Goal: Information Seeking & Learning: Learn about a topic

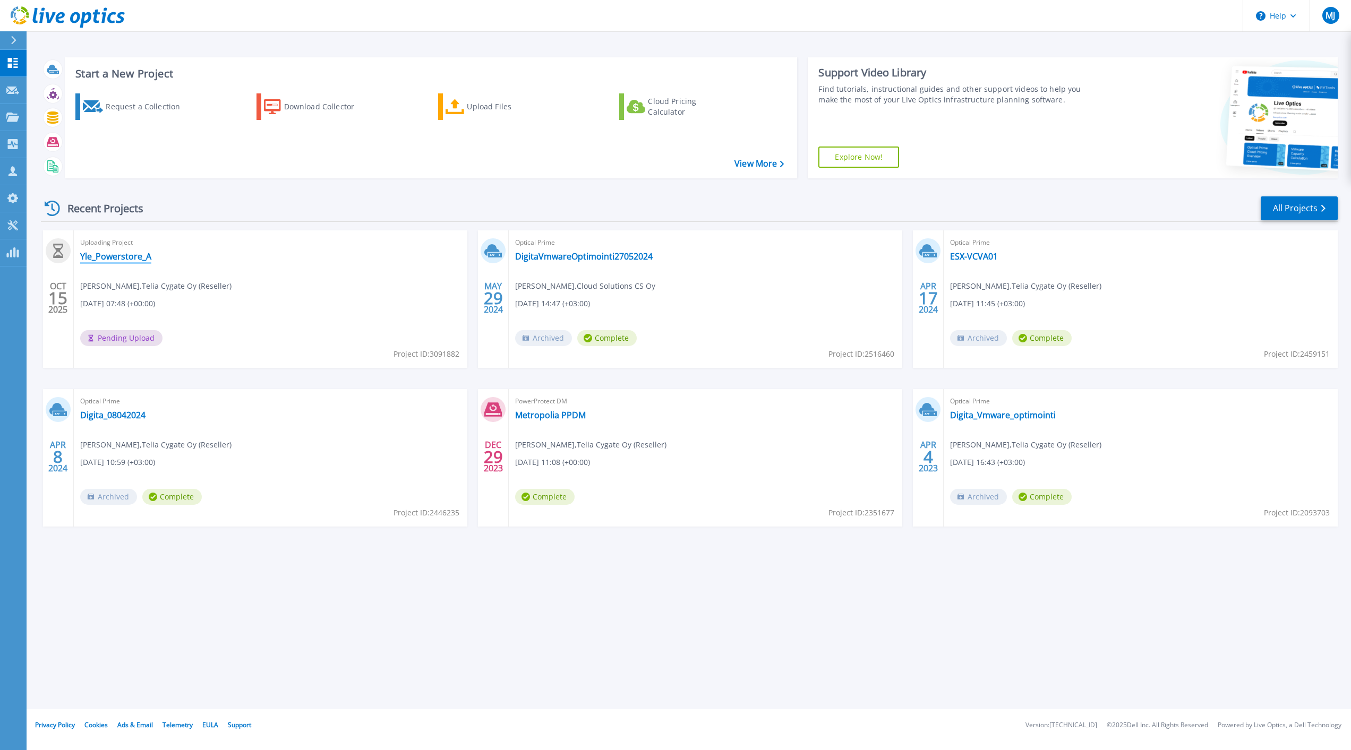
click at [136, 256] on link "Yle_Powerstore_A" at bounding box center [115, 256] width 71 height 11
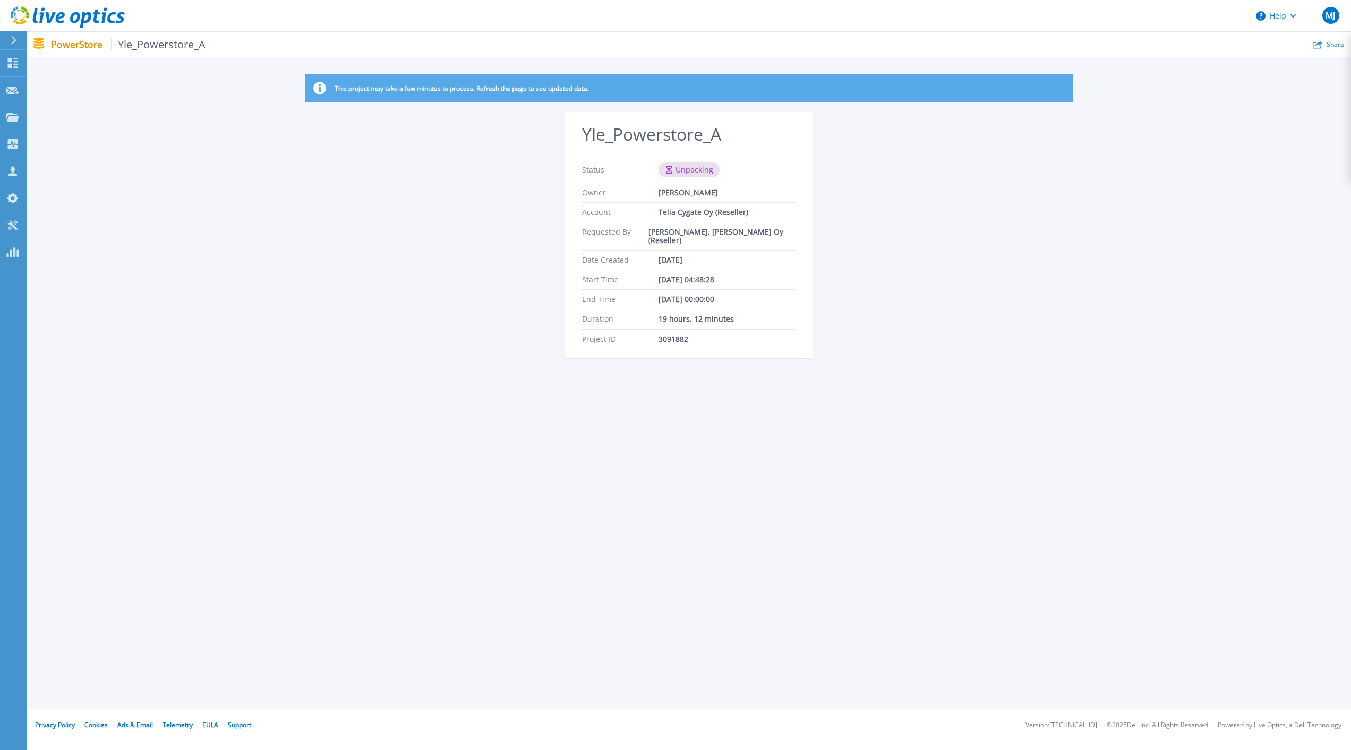
click at [60, 39] on p "PowerStore Yle_Powerstore_A" at bounding box center [128, 44] width 155 height 12
click at [71, 44] on p "PowerStore Yle_Powerstore_A" at bounding box center [128, 44] width 155 height 12
click at [10, 66] on icon at bounding box center [13, 63] width 10 height 10
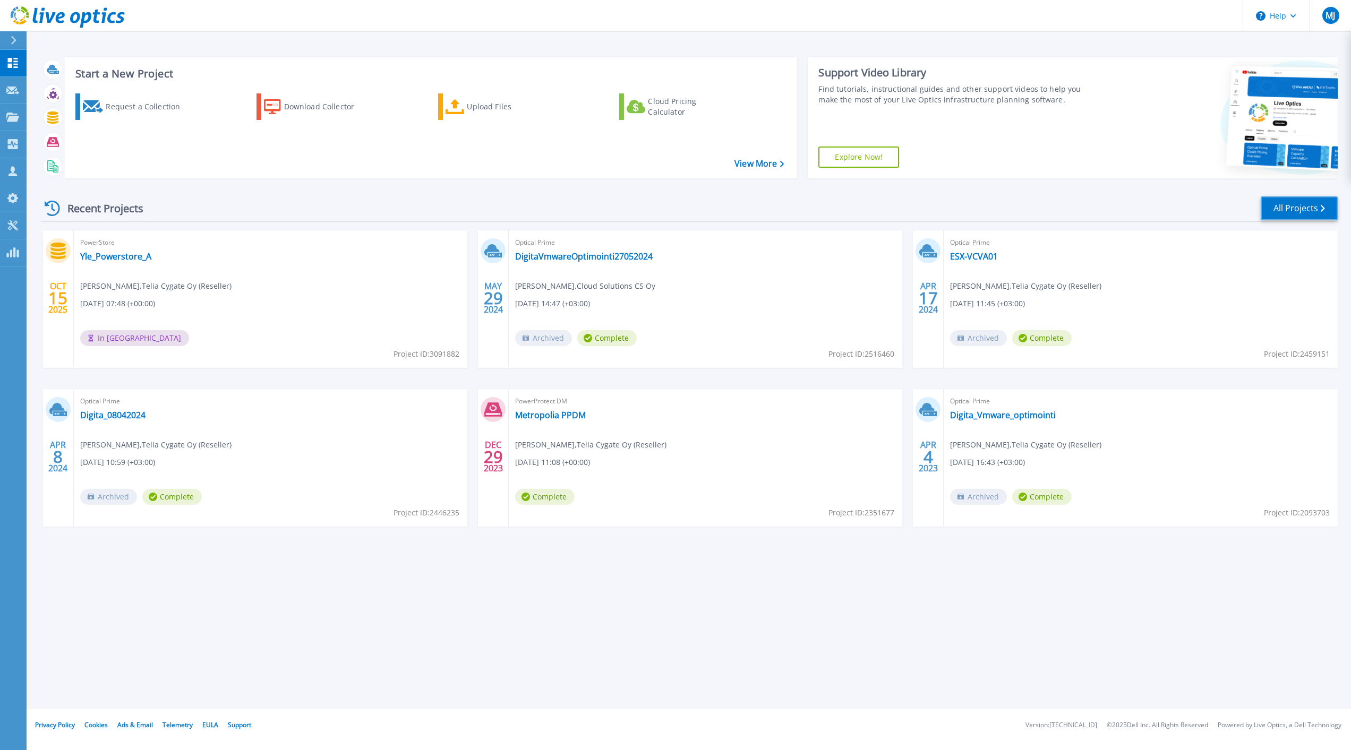
click at [1295, 199] on link "All Projects" at bounding box center [1299, 209] width 77 height 24
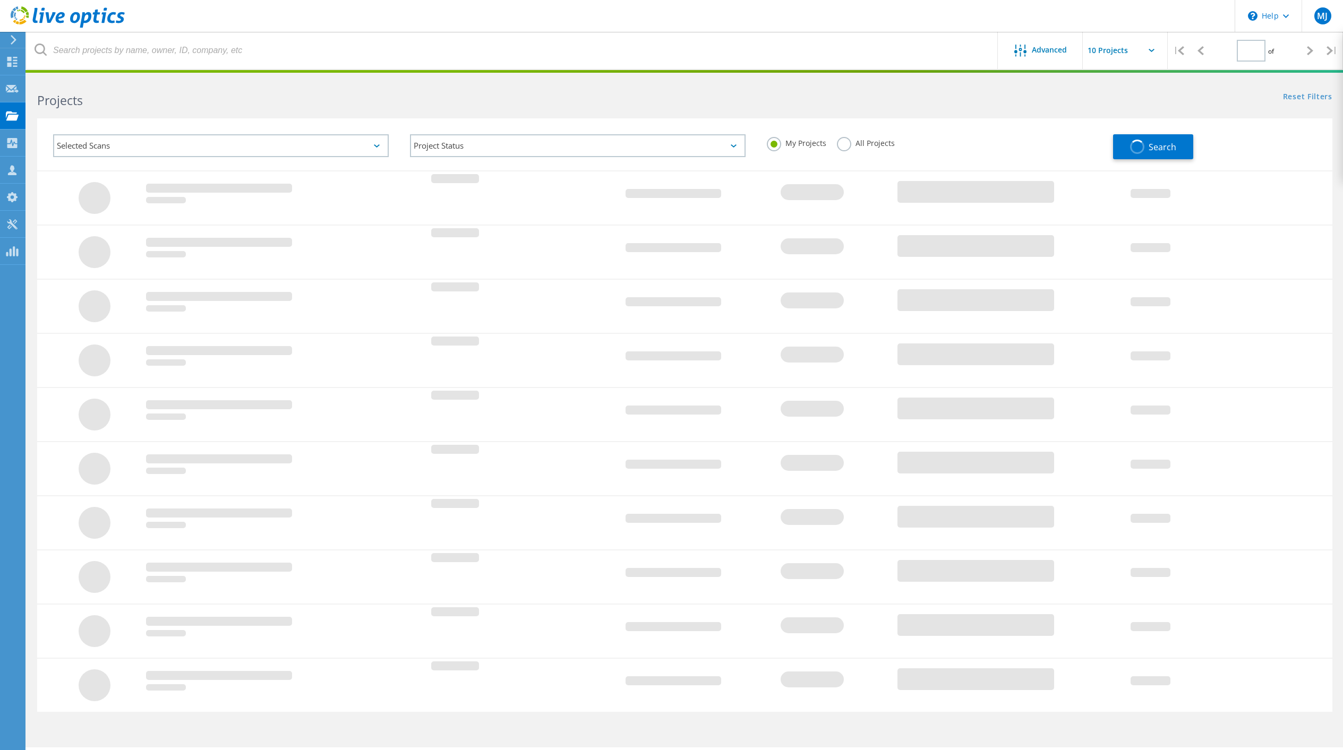
type input "1"
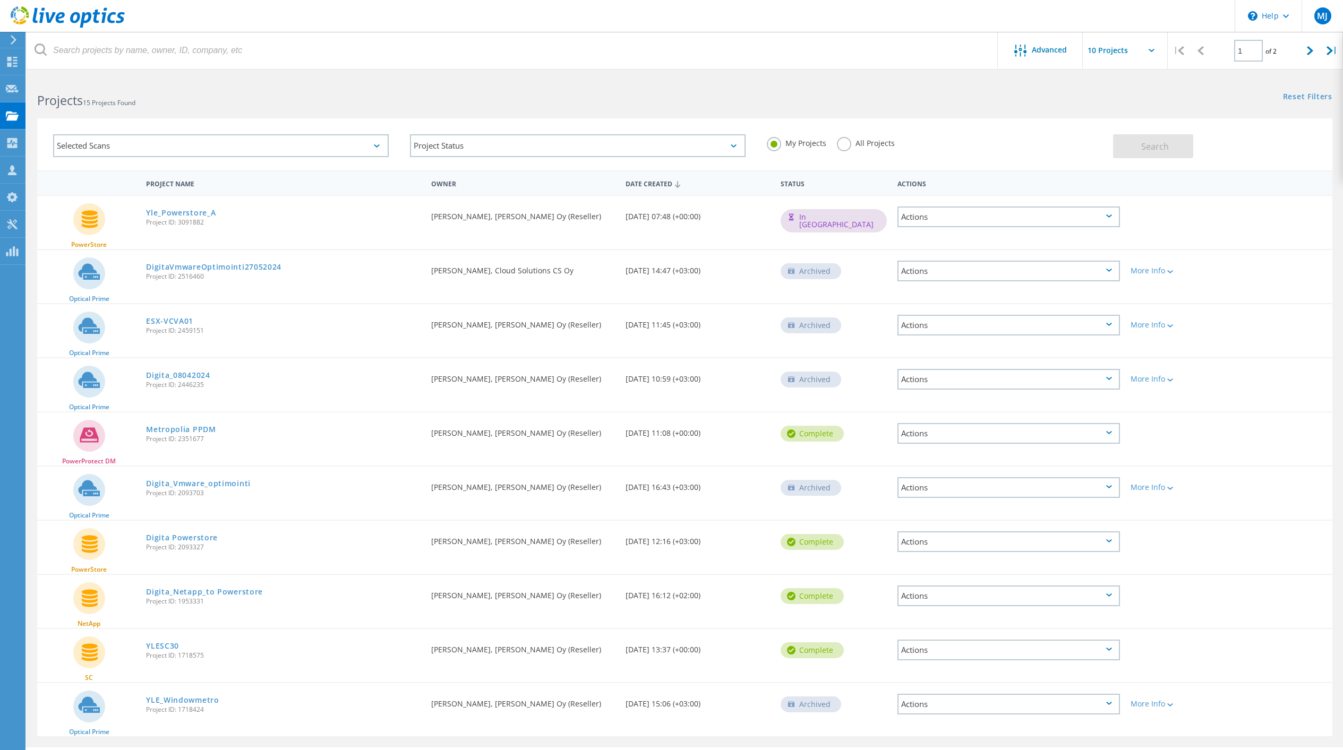
click at [1113, 268] on div "Actions" at bounding box center [1009, 271] width 223 height 21
click at [1233, 269] on div "Optical Prime DigitaVmwareOptimointi27052024 Project ID: 2516460 Requested By M…" at bounding box center [684, 276] width 1295 height 53
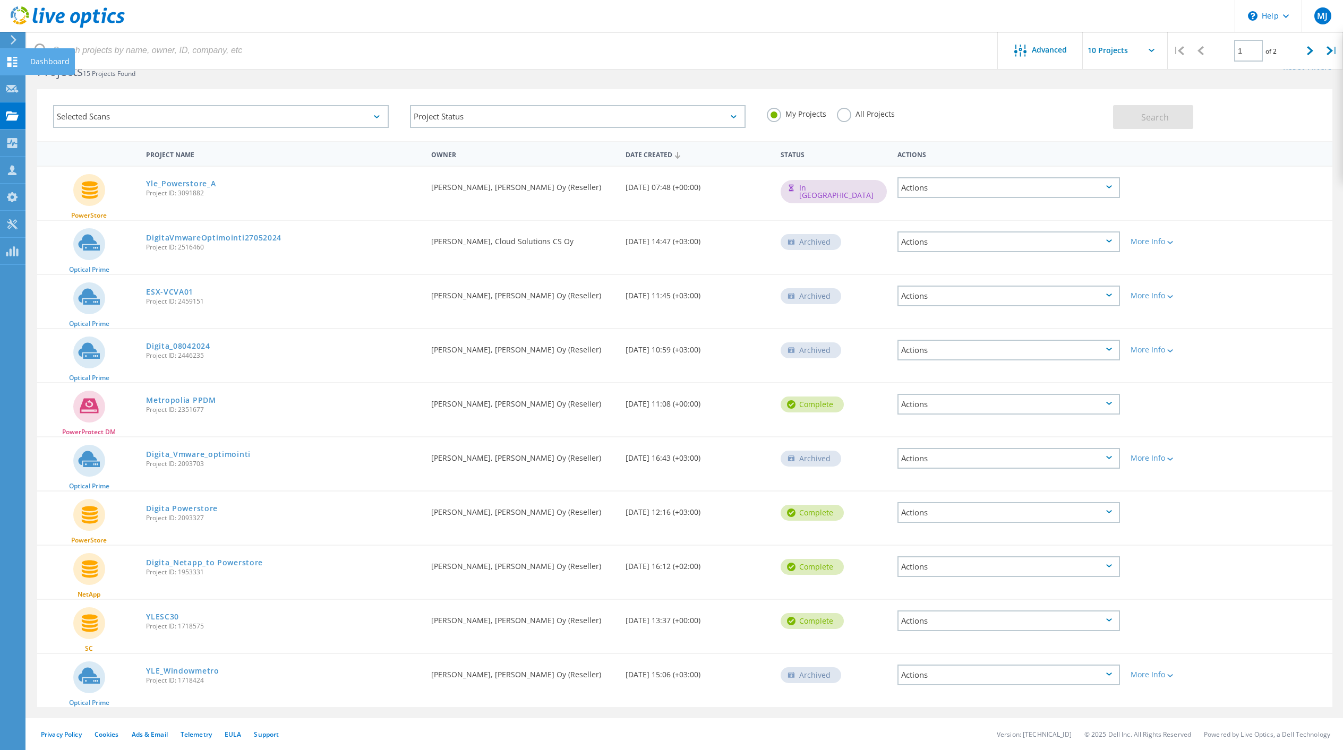
click at [7, 62] on icon at bounding box center [12, 62] width 13 height 10
click at [42, 60] on div "Dashboard" at bounding box center [49, 61] width 39 height 7
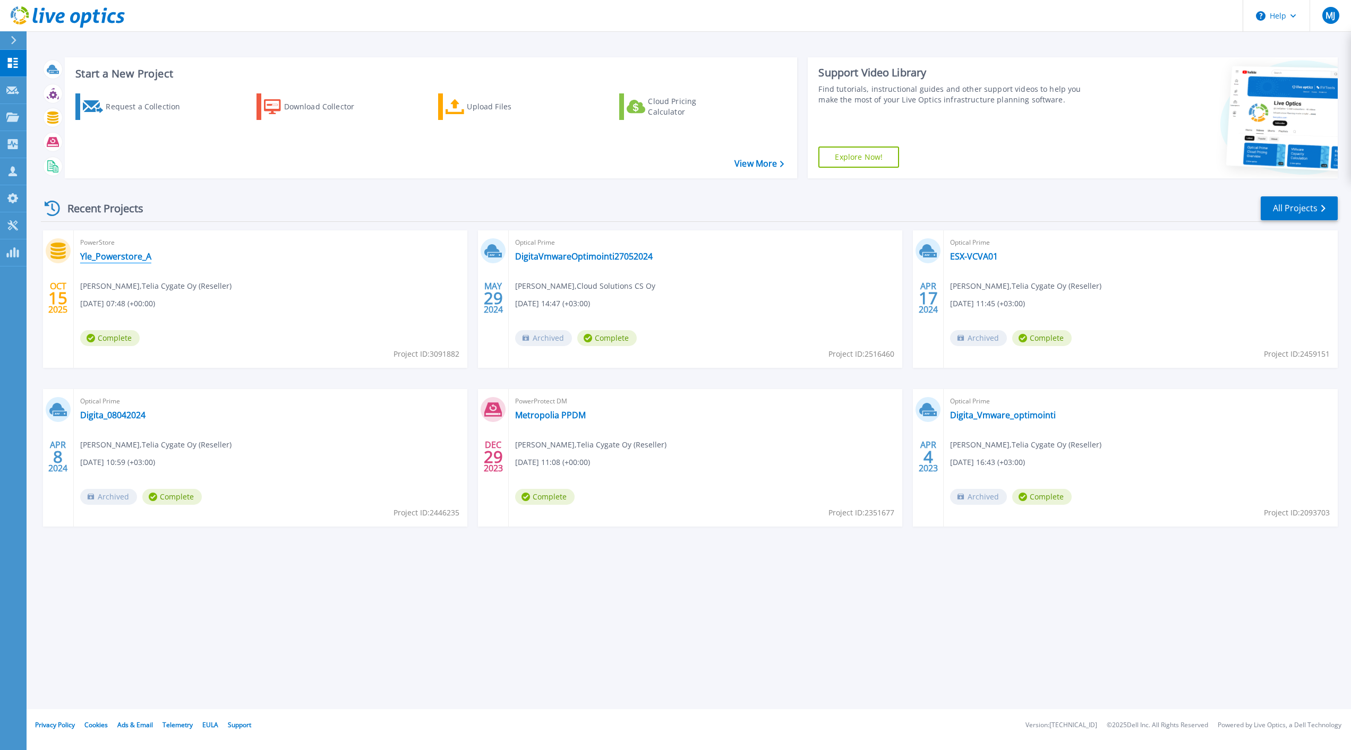
click at [131, 255] on link "Yle_Powerstore_A" at bounding box center [115, 256] width 71 height 11
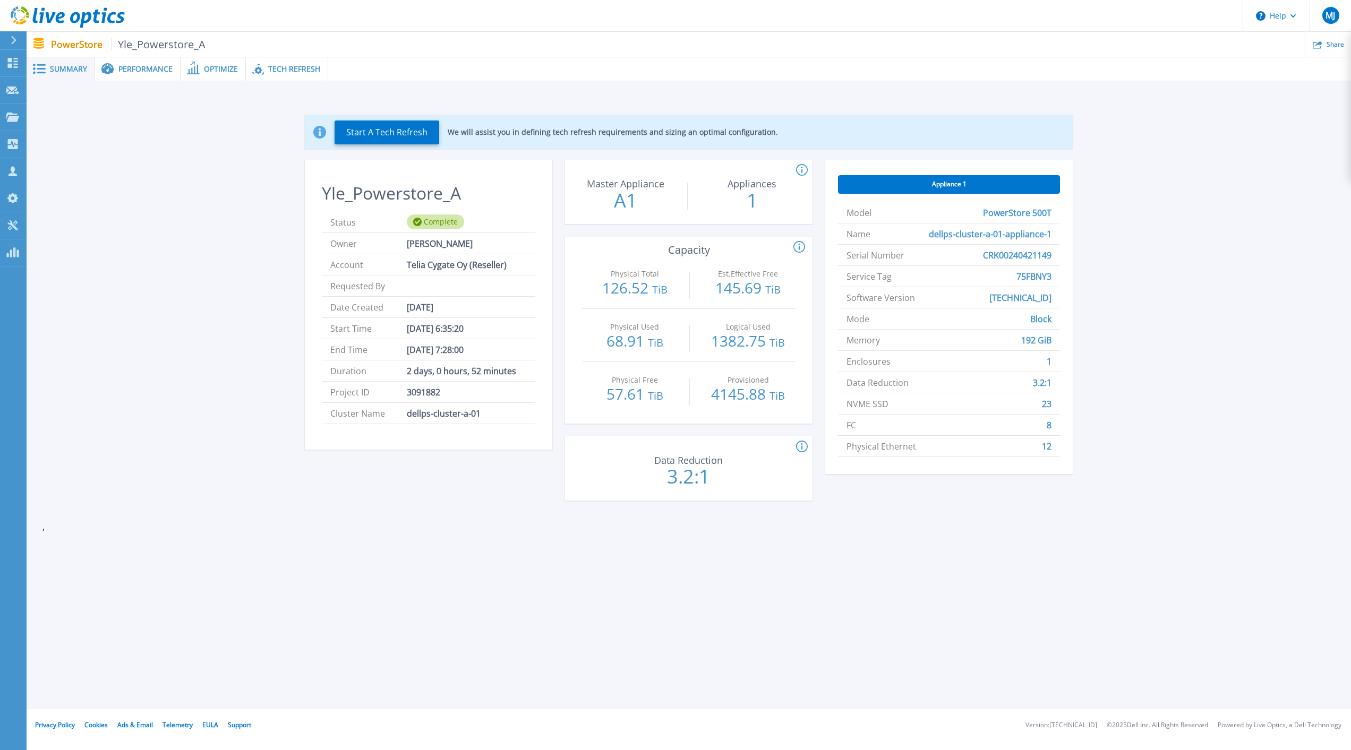
click at [155, 67] on span "Performance" at bounding box center [145, 68] width 54 height 7
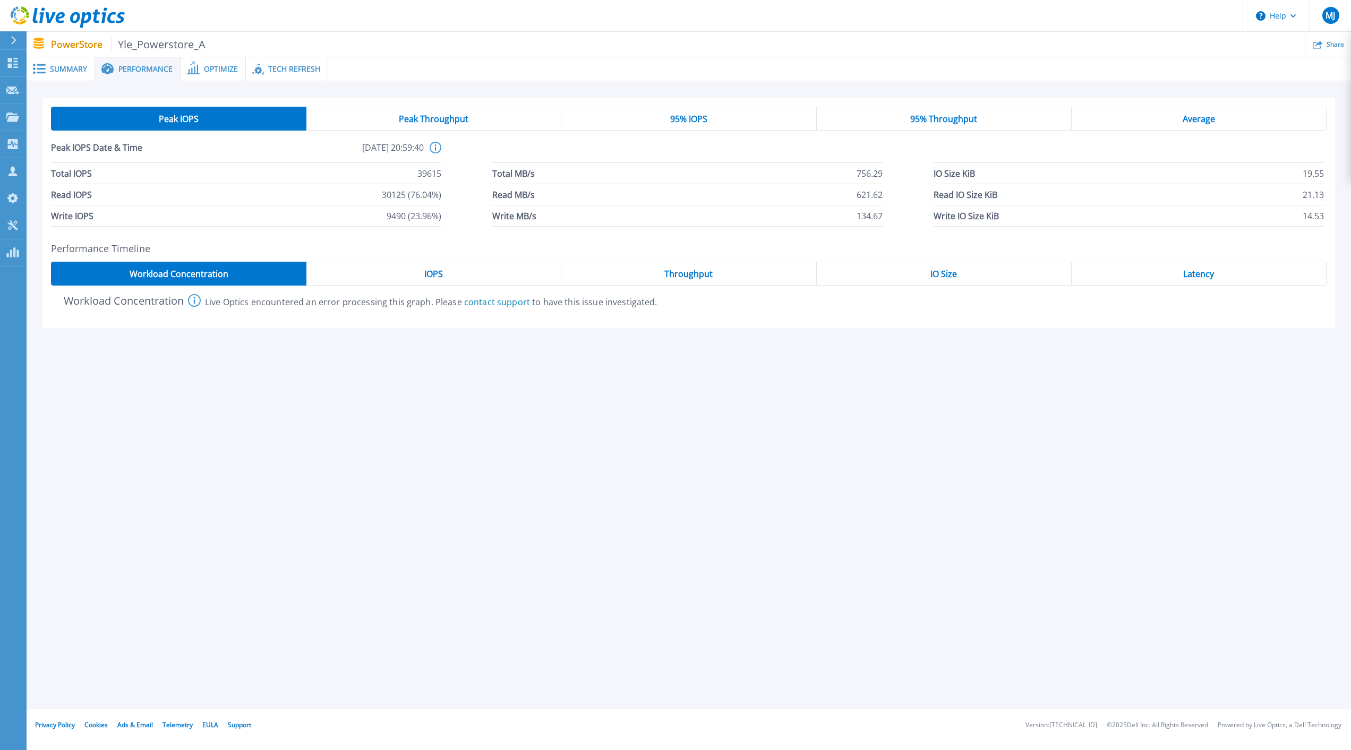
click at [437, 120] on span "Peak Throughput" at bounding box center [434, 119] width 70 height 8
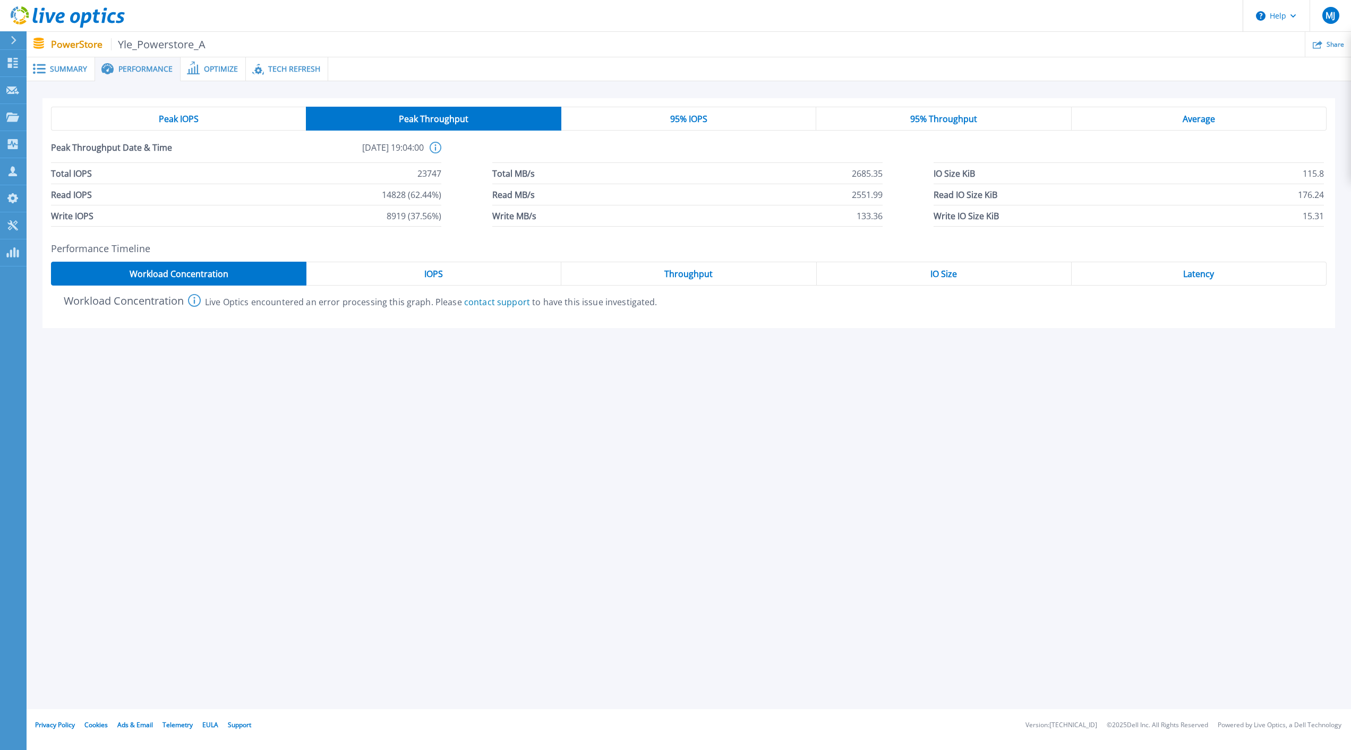
click at [710, 123] on div "95% IOPS" at bounding box center [688, 119] width 255 height 24
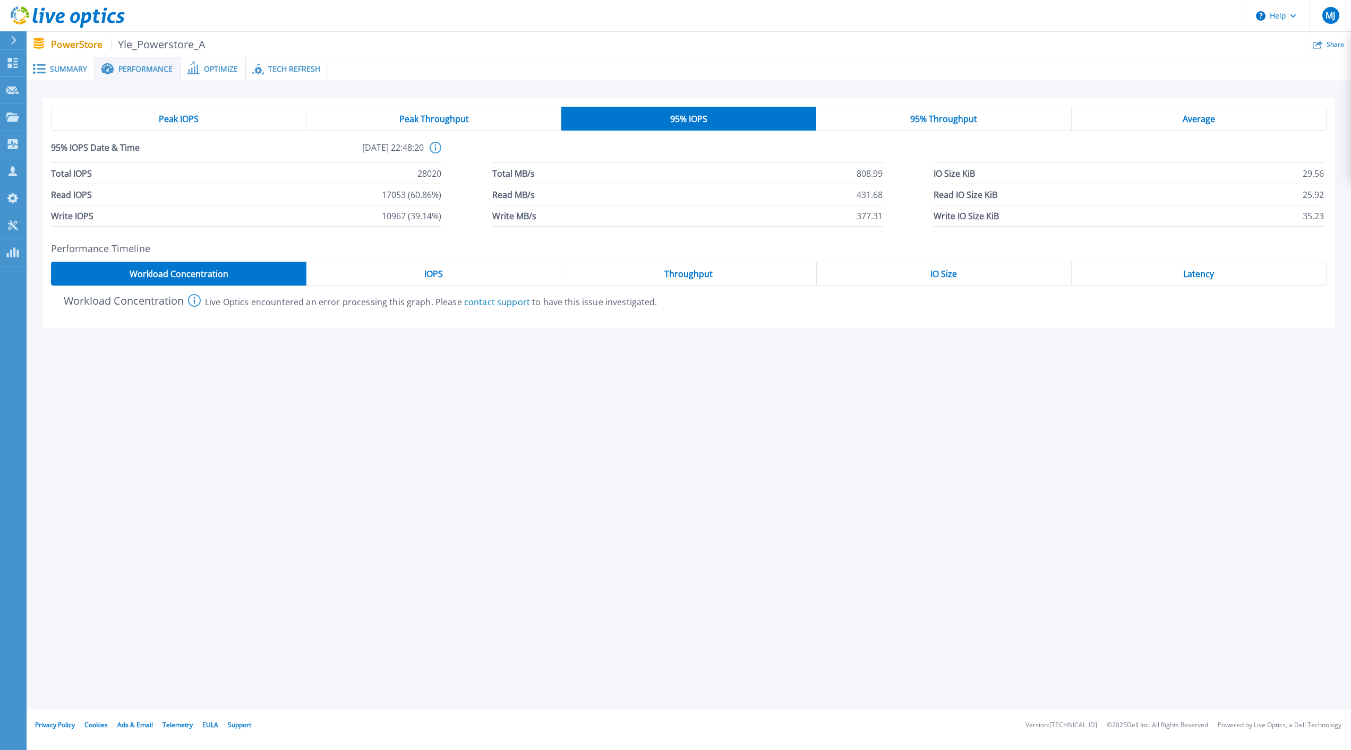
click at [957, 120] on span "95% Throughput" at bounding box center [943, 119] width 67 height 8
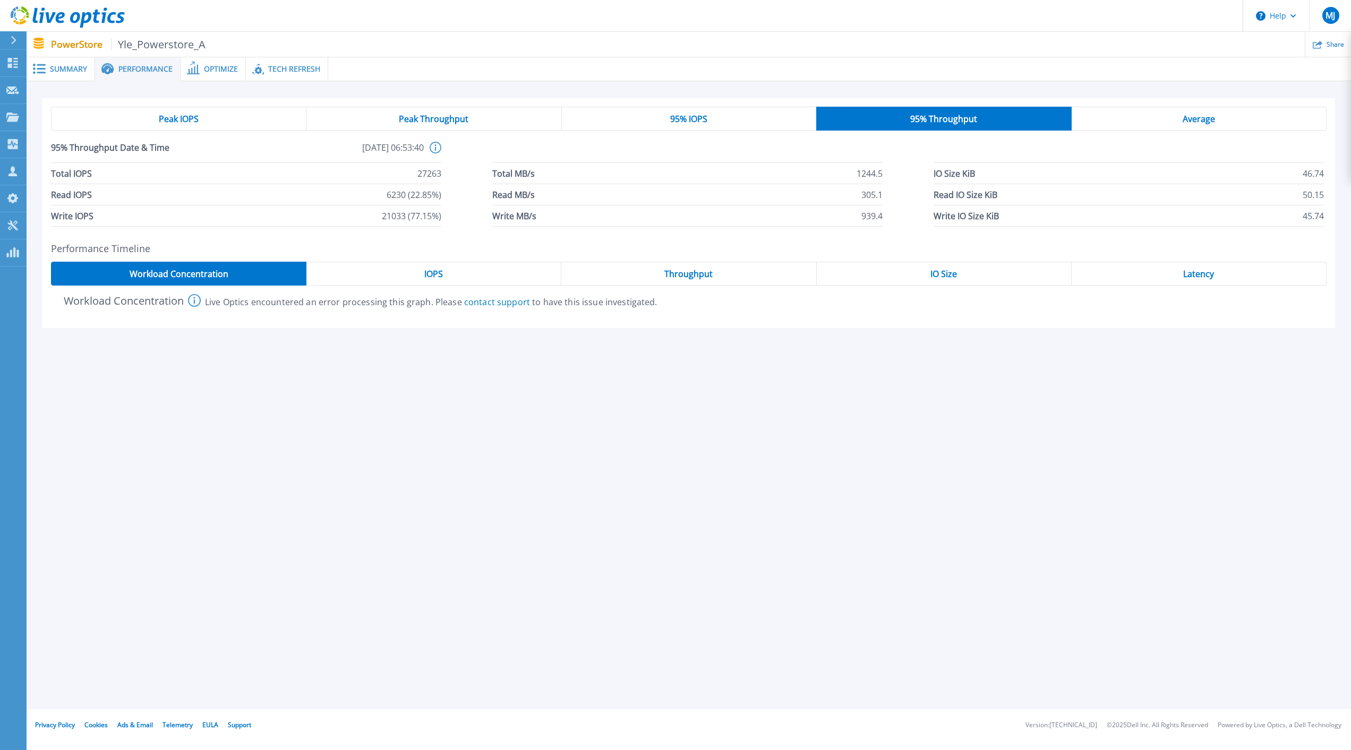
click at [1214, 116] on span "Average" at bounding box center [1199, 119] width 32 height 8
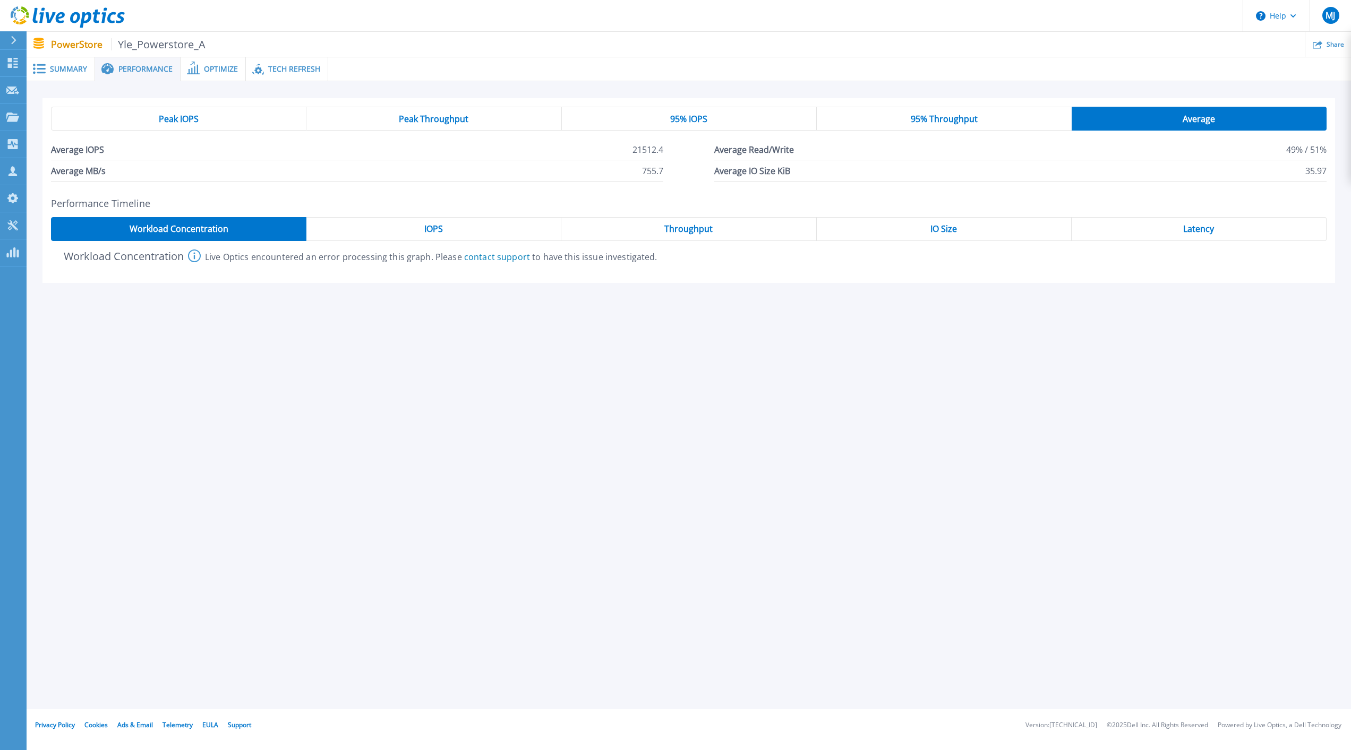
click at [206, 65] on span "Optimize" at bounding box center [221, 68] width 34 height 7
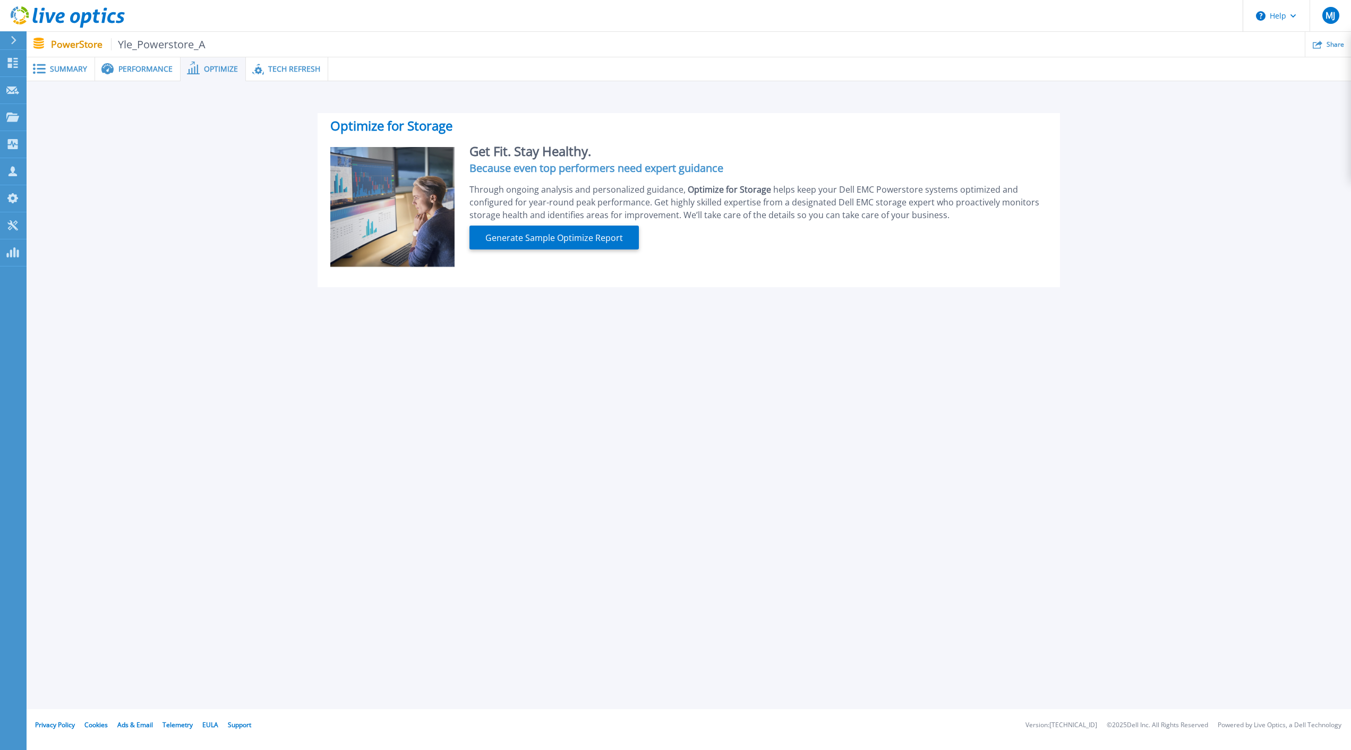
click at [290, 71] on span "Tech Refresh" at bounding box center [294, 68] width 52 height 7
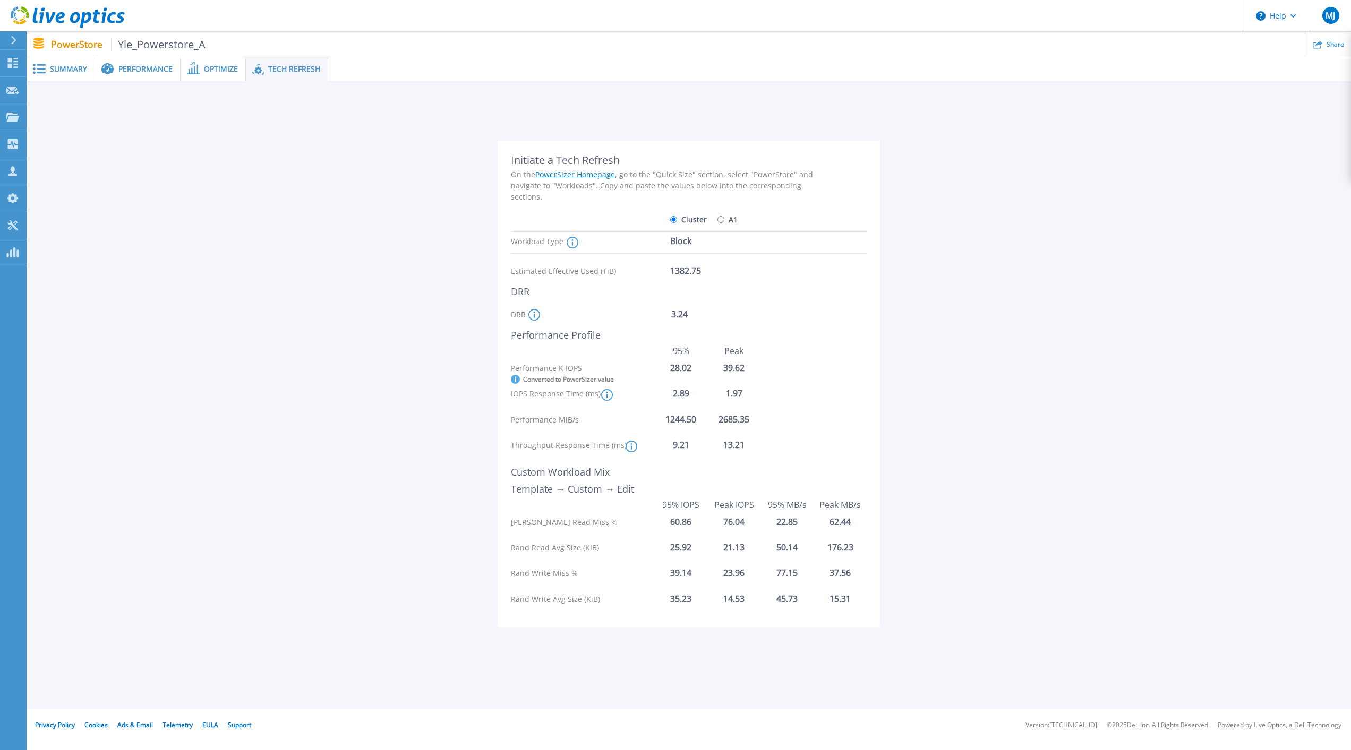
click at [150, 67] on span "Performance" at bounding box center [145, 68] width 54 height 7
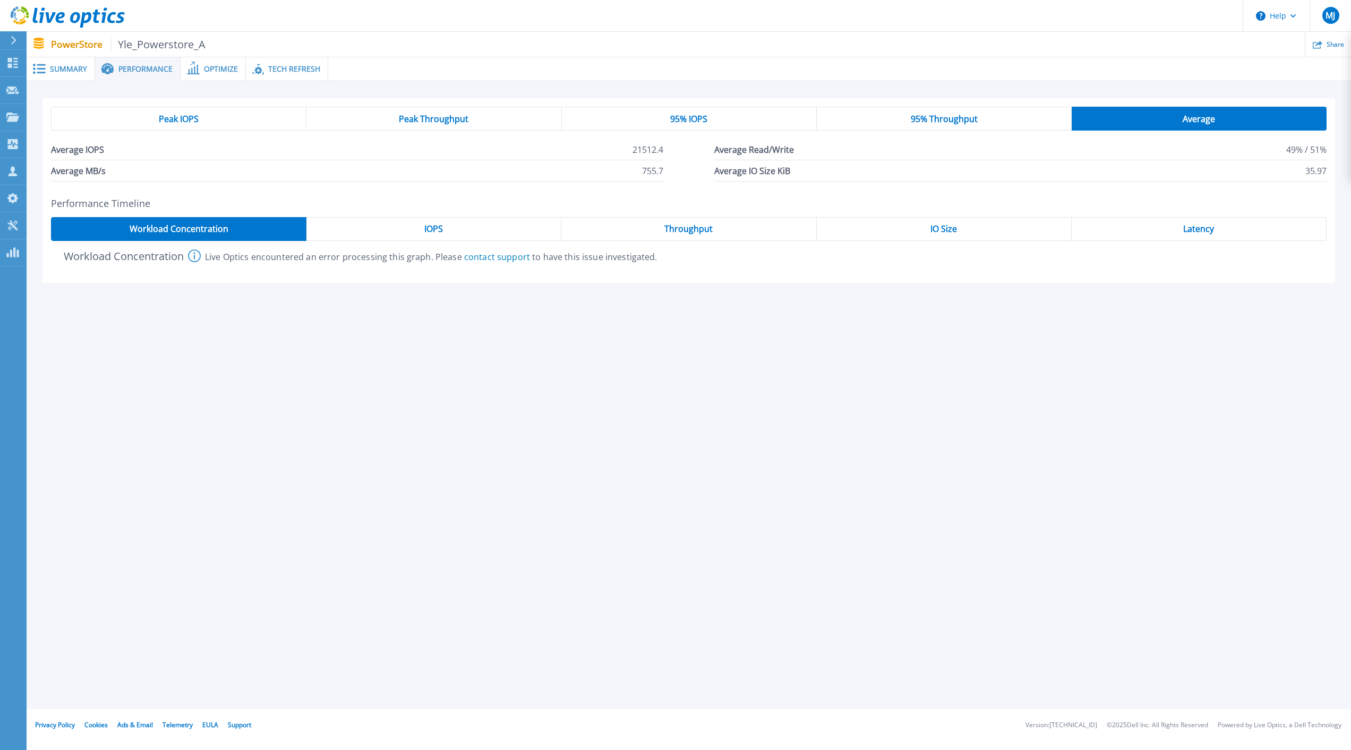
click at [70, 69] on span "Summary" at bounding box center [68, 68] width 37 height 7
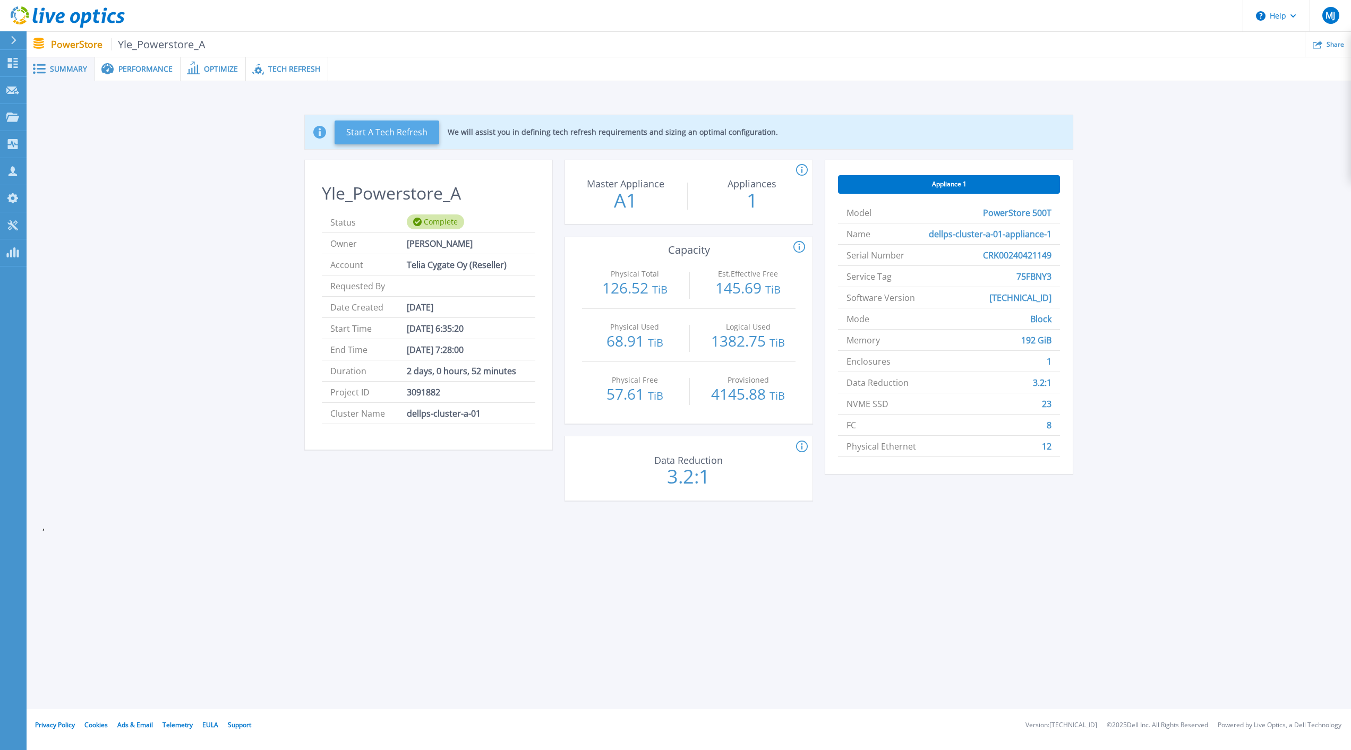
click at [414, 134] on button "Start A Tech Refresh" at bounding box center [387, 133] width 105 height 24
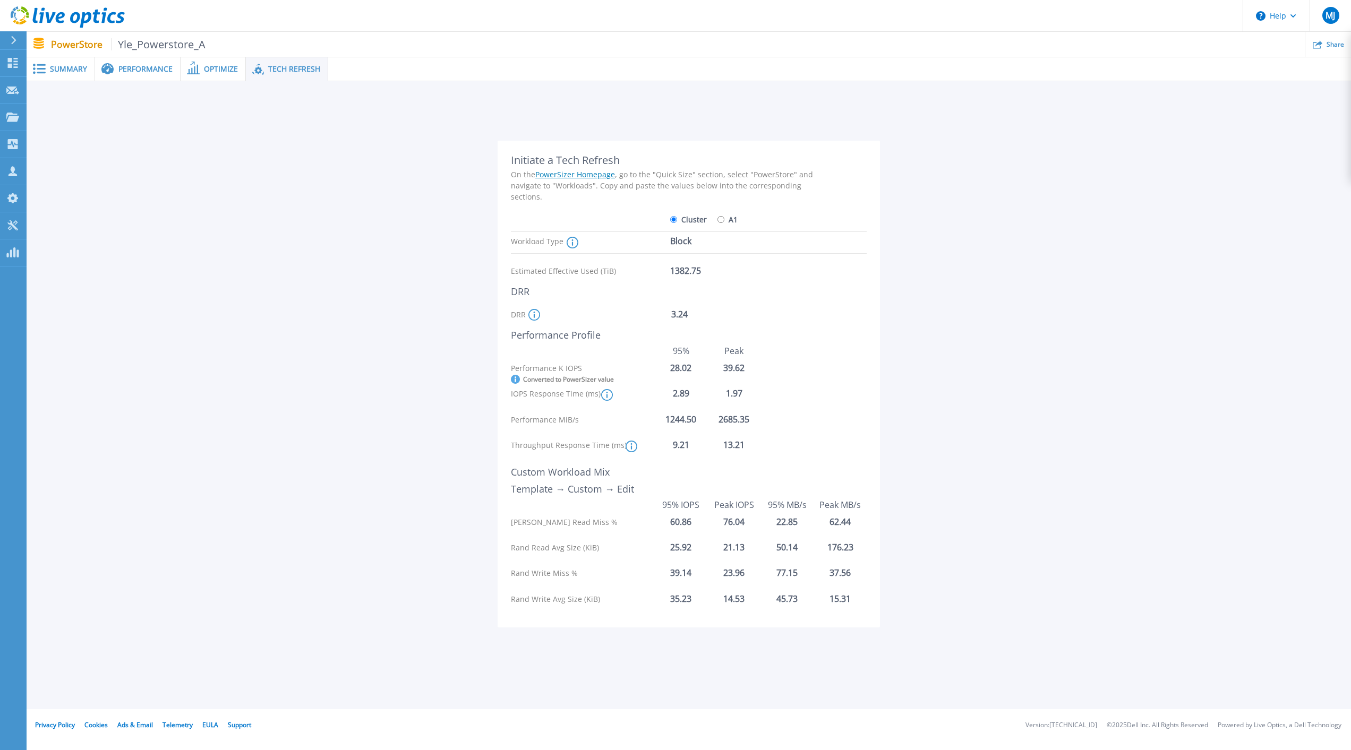
click at [573, 243] on icon at bounding box center [573, 243] width 12 height 12
click at [797, 250] on div "Workload Type This selection covers the Effective Capacity, DRR and performance…" at bounding box center [667, 242] width 313 height 21
click at [711, 292] on div "DRR" at bounding box center [667, 292] width 313 height 12
click at [618, 168] on rect at bounding box center [617, 169] width 5 height 5
click at [532, 315] on icon at bounding box center [534, 315] width 12 height 12
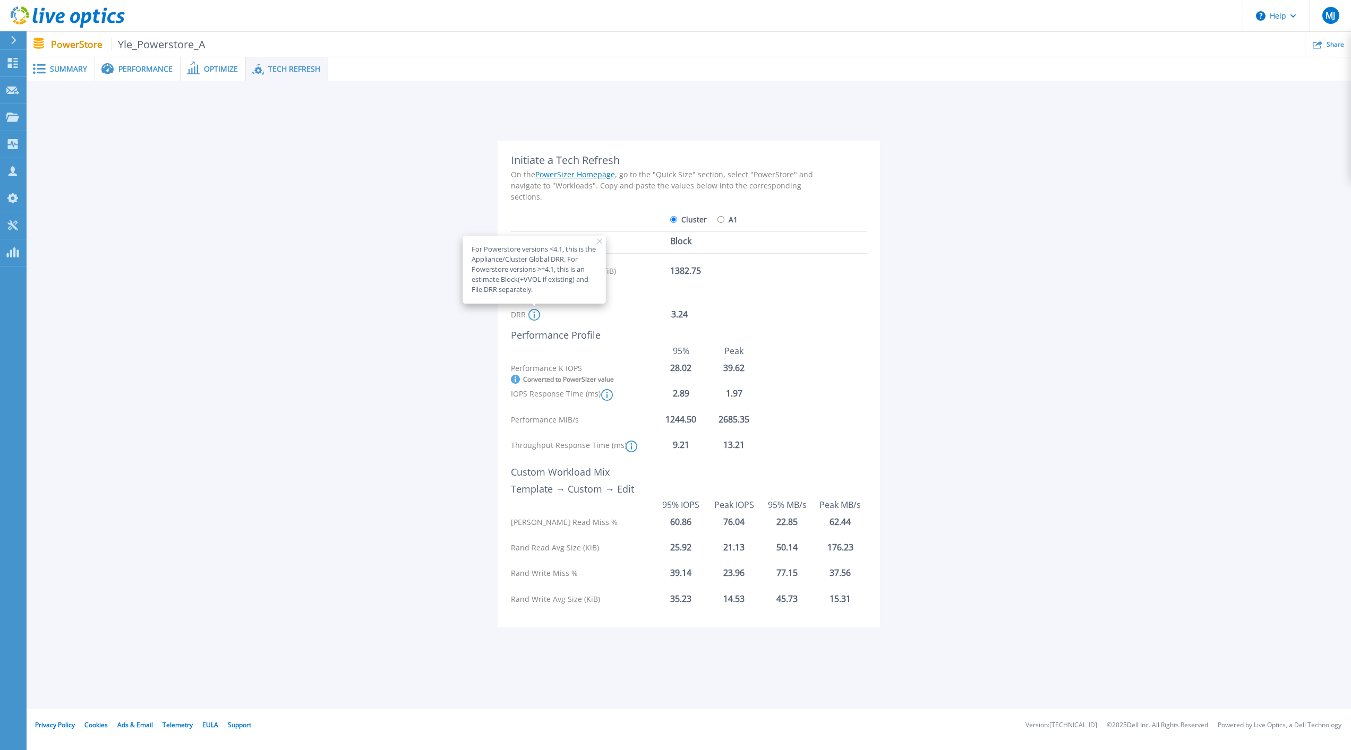
click at [756, 301] on div "Initiate a Tech Refresh On the PowerSizer Homepage , go to the "Quick Size" sec…" at bounding box center [667, 384] width 313 height 460
click at [755, 301] on div "Initiate a Tech Refresh On the PowerSizer Homepage , go to the "Quick Size" sec…" at bounding box center [667, 384] width 313 height 460
click at [593, 240] on div "For Powerstore versions <4.1, this is the Appliance/Cluster Global DRR. For Pow…" at bounding box center [534, 270] width 143 height 68
click at [602, 242] on div "For Powerstore versions <4.1, this is the Appliance/Cluster Global DRR. For Pow…" at bounding box center [534, 270] width 143 height 68
click at [598, 242] on icon at bounding box center [599, 241] width 5 height 5
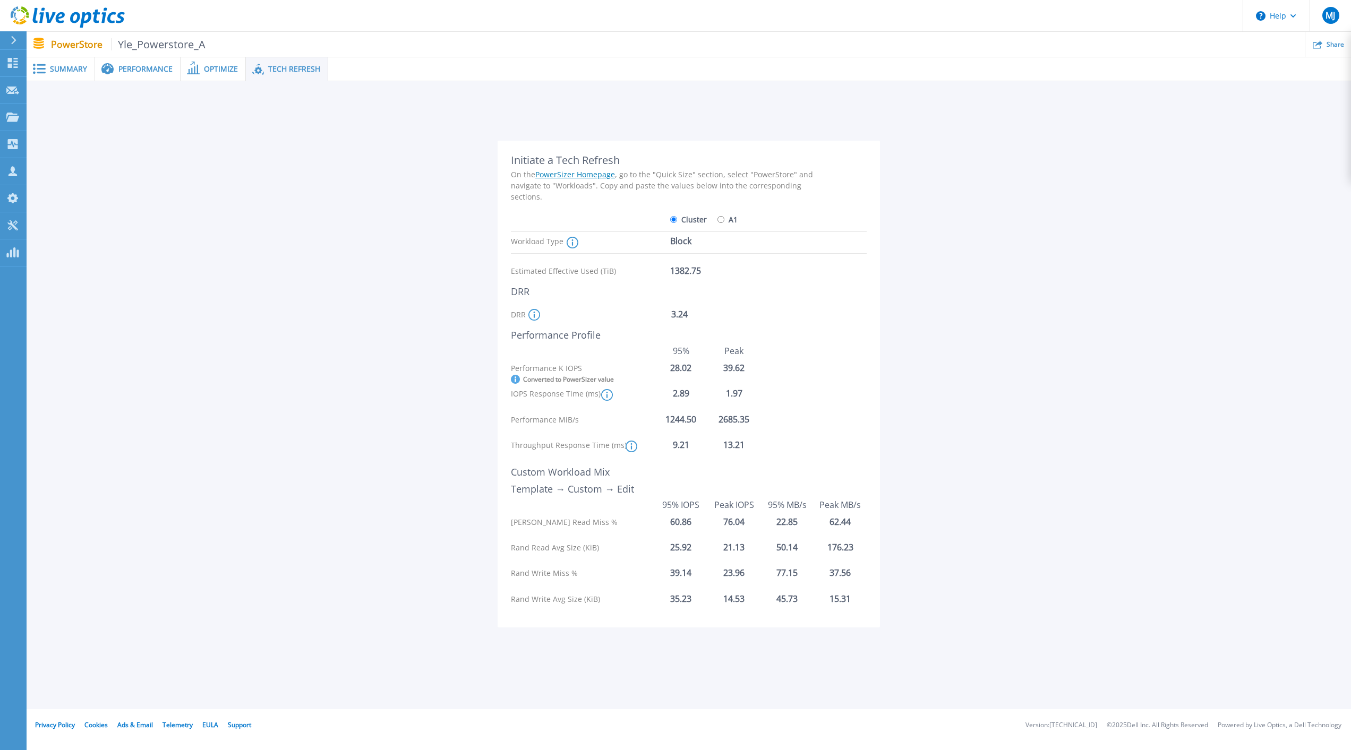
click at [606, 396] on icon at bounding box center [607, 395] width 12 height 12
click at [654, 332] on icon at bounding box center [652, 331] width 5 height 5
click at [68, 69] on span "Summary" at bounding box center [68, 68] width 37 height 7
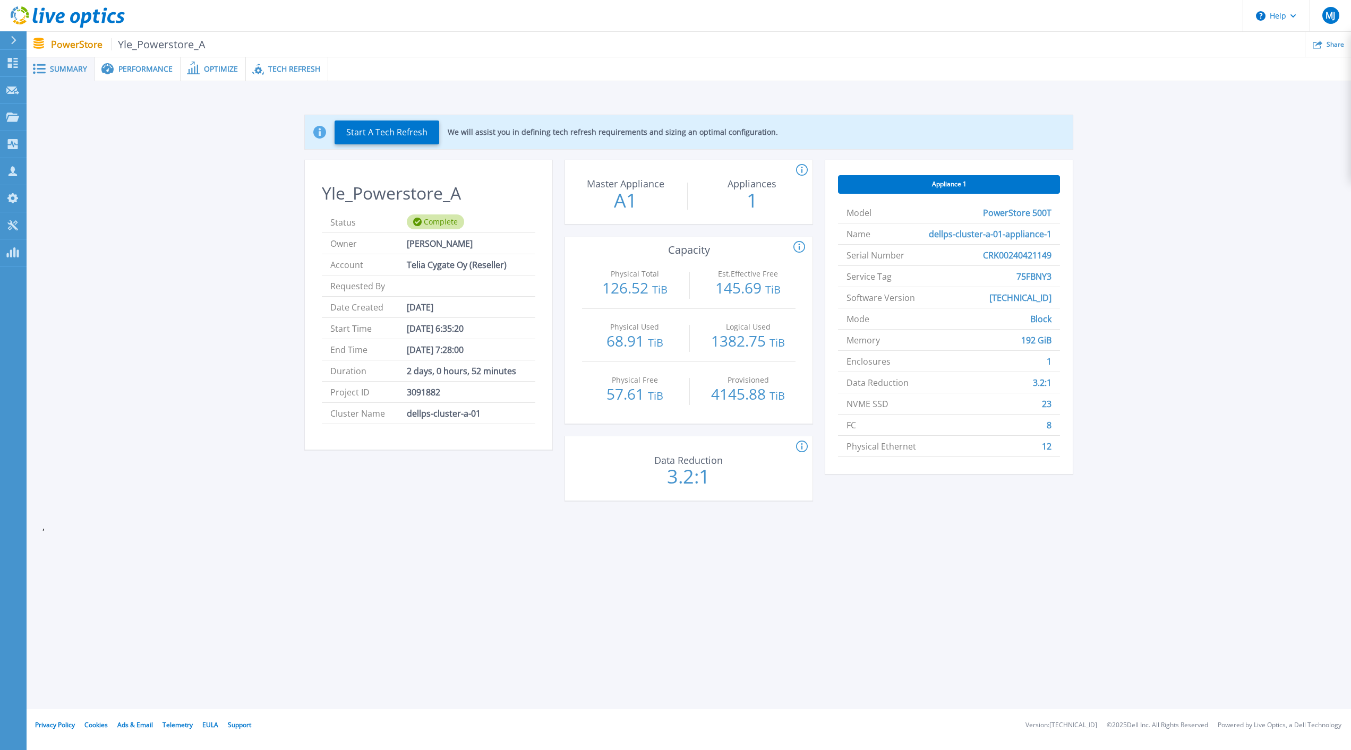
click at [276, 65] on span "Tech Refresh" at bounding box center [294, 68] width 52 height 7
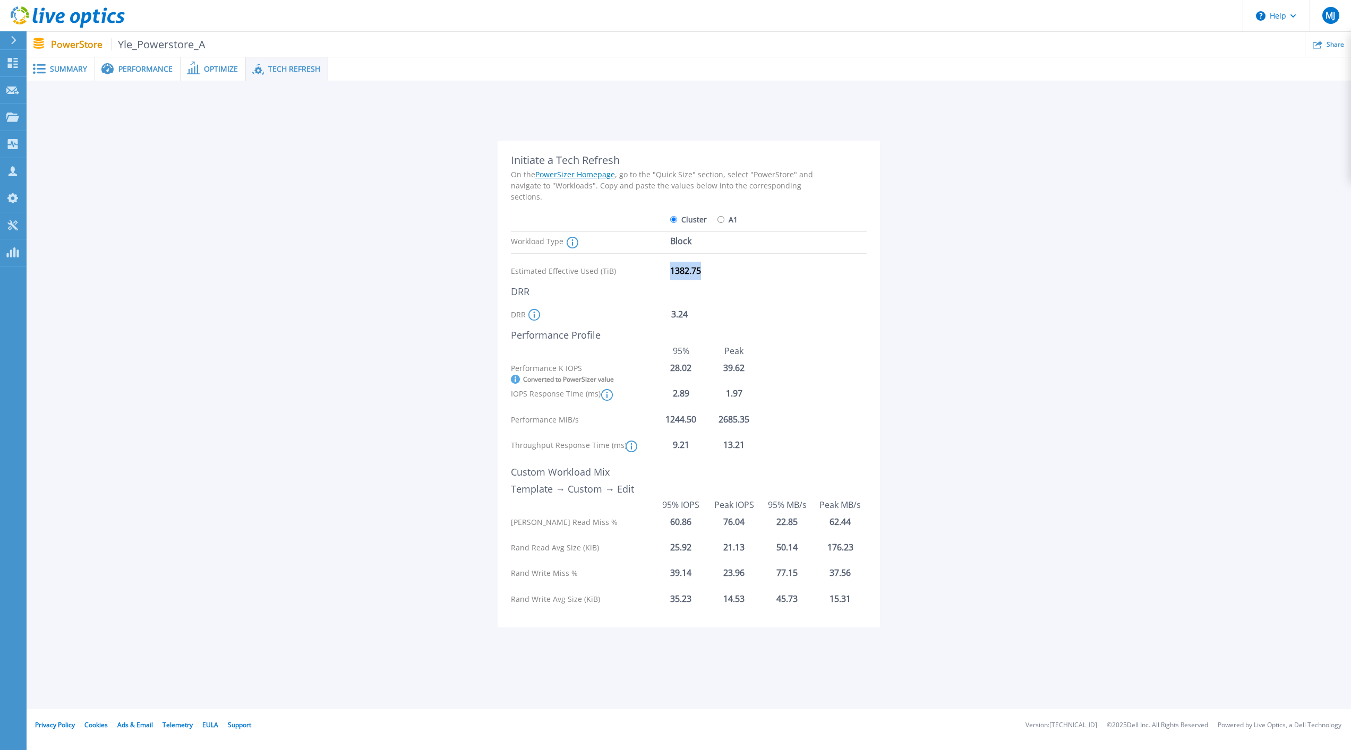
drag, startPoint x: 672, startPoint y: 270, endPoint x: 710, endPoint y: 269, distance: 38.2
click at [710, 269] on div "1382.75" at bounding box center [712, 271] width 85 height 19
copy div "1382.75"
click at [535, 317] on icon at bounding box center [534, 315] width 12 height 12
click at [773, 310] on div "DRR For Powerstore versions <4.1, this is the Appliance/Cluster Global DRR. For…" at bounding box center [667, 314] width 313 height 19
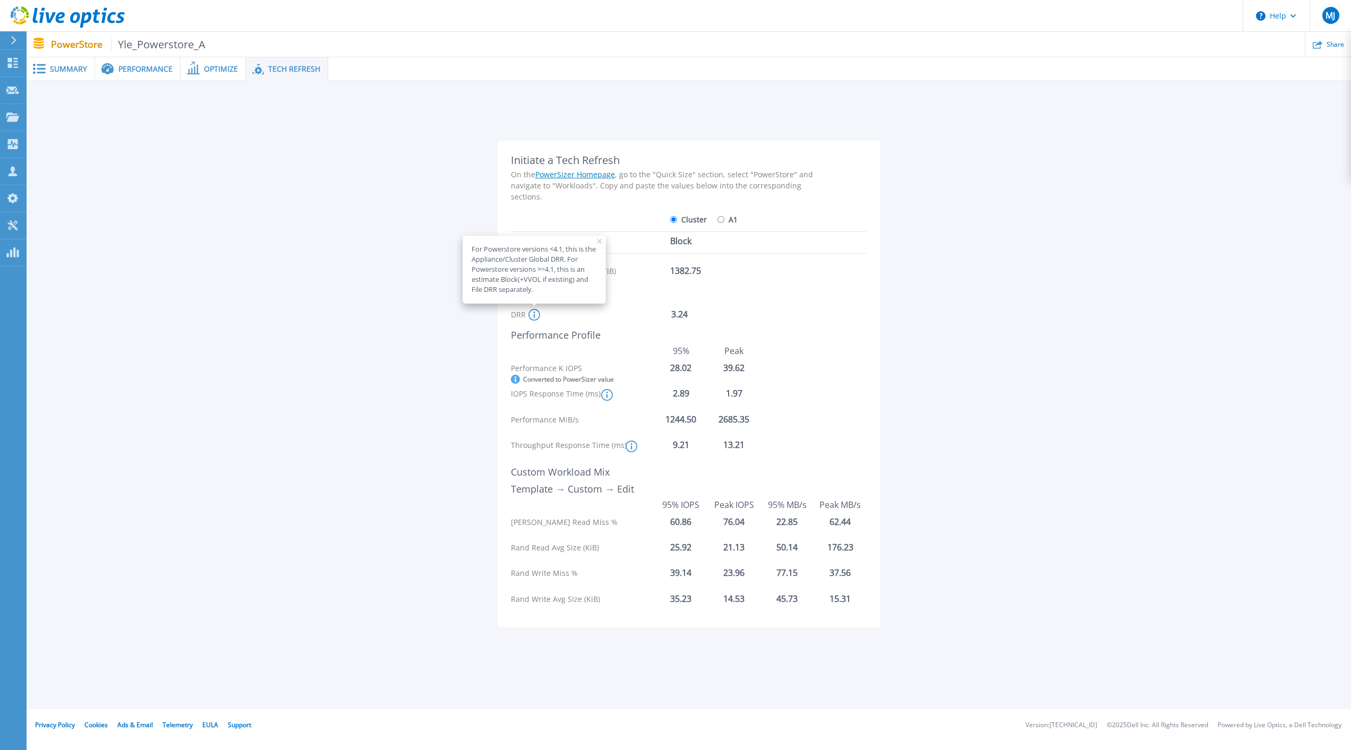
click at [773, 309] on div "DRR For Powerstore versions <4.1, this is the Appliance/Cluster Global DRR. For…" at bounding box center [667, 314] width 313 height 19
click at [829, 191] on div "Initiate a Tech Refresh On the PowerSizer Homepage , go to the "Quick Size" sec…" at bounding box center [689, 384] width 382 height 487
click at [724, 221] on label "A1" at bounding box center [728, 219] width 20 height 19
click at [724, 221] on input "A1" at bounding box center [721, 219] width 7 height 7
radio input "true"
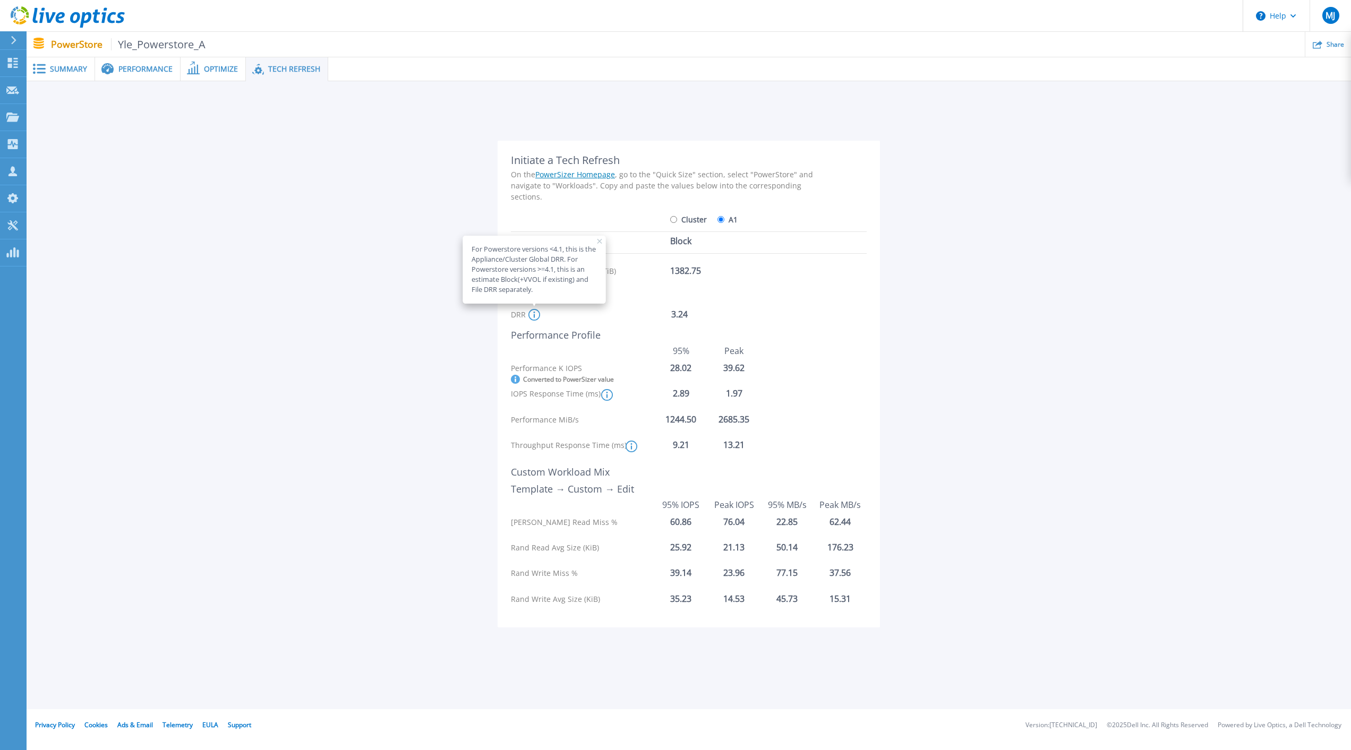
click at [722, 220] on input "A1" at bounding box center [721, 219] width 7 height 7
click at [601, 240] on rect at bounding box center [599, 241] width 5 height 5
click at [689, 218] on label "Cluster" at bounding box center [688, 219] width 37 height 19
click at [677, 218] on input "Cluster" at bounding box center [673, 219] width 7 height 7
radio input "true"
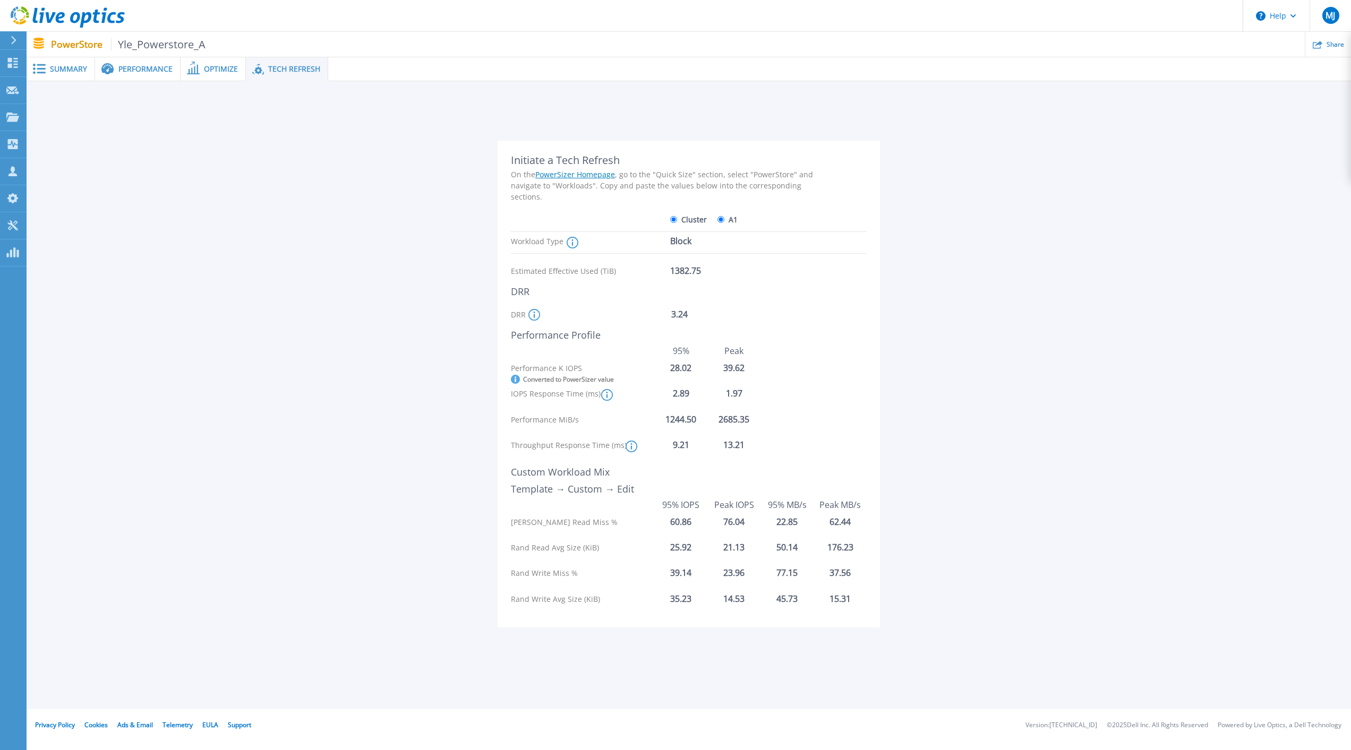
radio input "false"
